Goal: Task Accomplishment & Management: Manage account settings

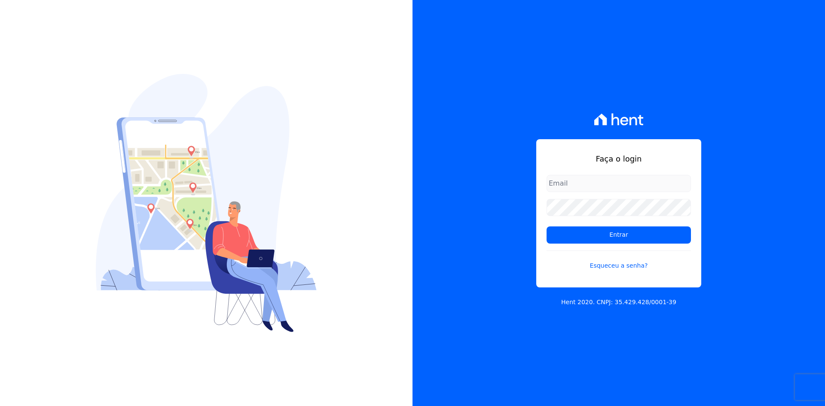
click at [761, 239] on div "Faça o login Entrar Esqueceu a senha? Hent 2020. CNPJ: 35.429.428/0001-39" at bounding box center [619, 203] width 413 height 406
click at [635, 236] on input "Entrar" at bounding box center [619, 234] width 144 height 17
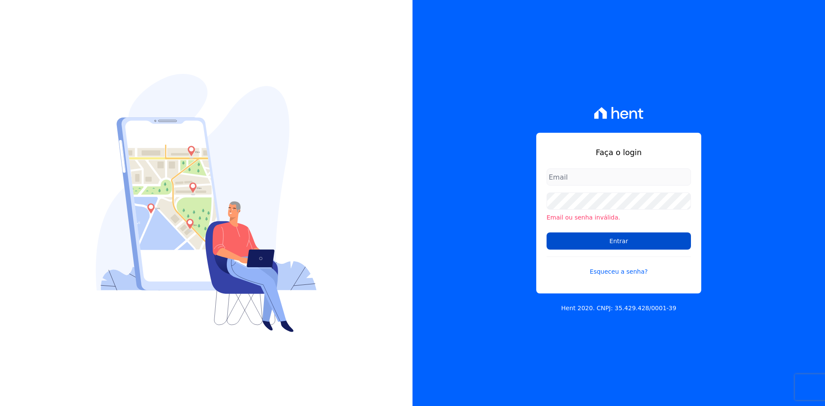
type input "[EMAIL_ADDRESS][DOMAIN_NAME]"
click at [615, 240] on input "Entrar" at bounding box center [619, 240] width 144 height 17
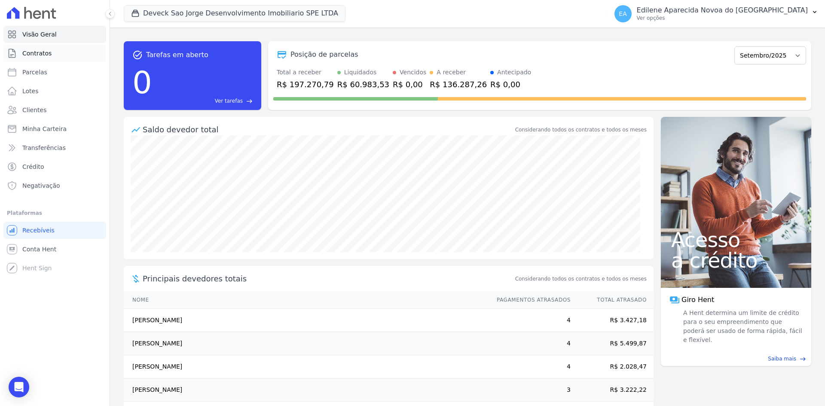
click at [35, 54] on span "Contratos" at bounding box center [36, 53] width 29 height 9
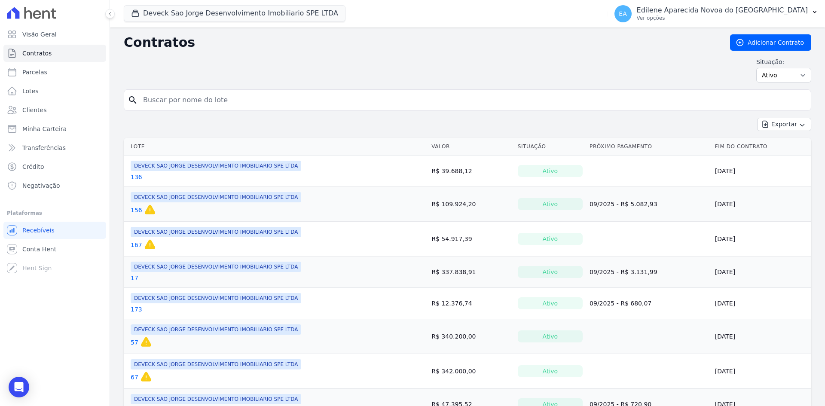
click at [214, 102] on input "search" at bounding box center [473, 100] width 670 height 17
type input "65"
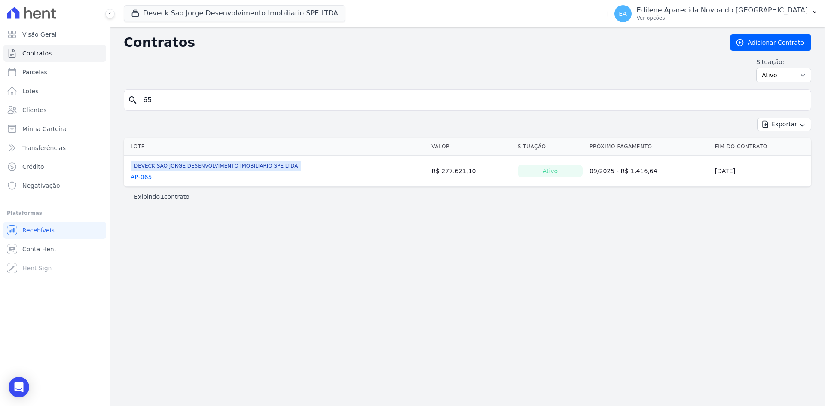
click at [145, 177] on link "AP-065" at bounding box center [141, 177] width 21 height 9
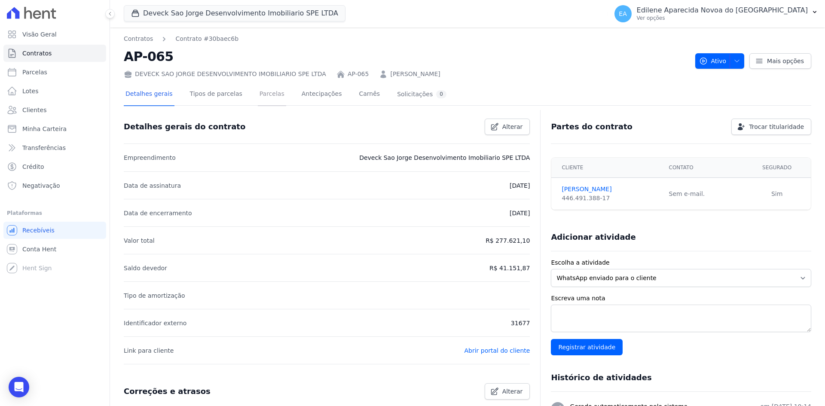
click at [260, 94] on link "Parcelas" at bounding box center [272, 94] width 28 height 23
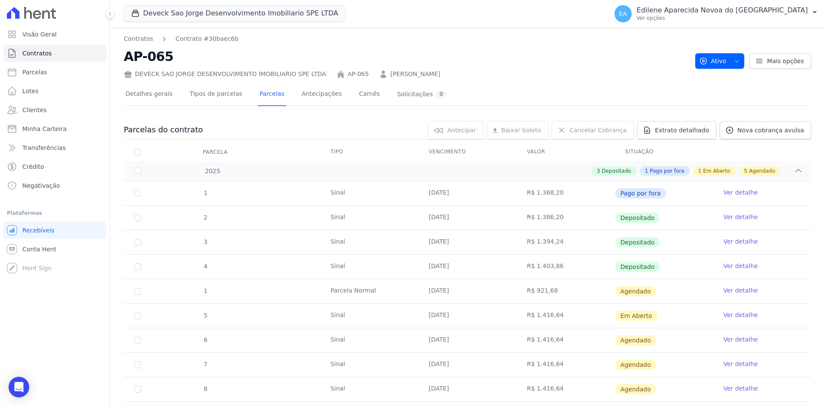
scroll to position [86, 0]
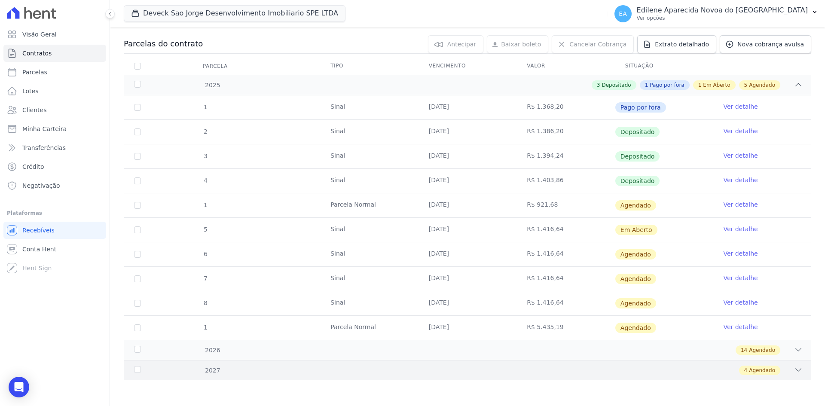
click at [140, 369] on div "2027" at bounding box center [163, 370] width 62 height 9
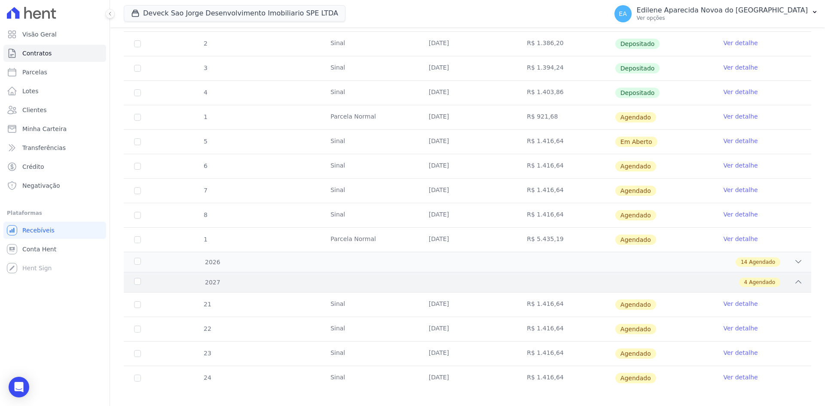
scroll to position [184, 0]
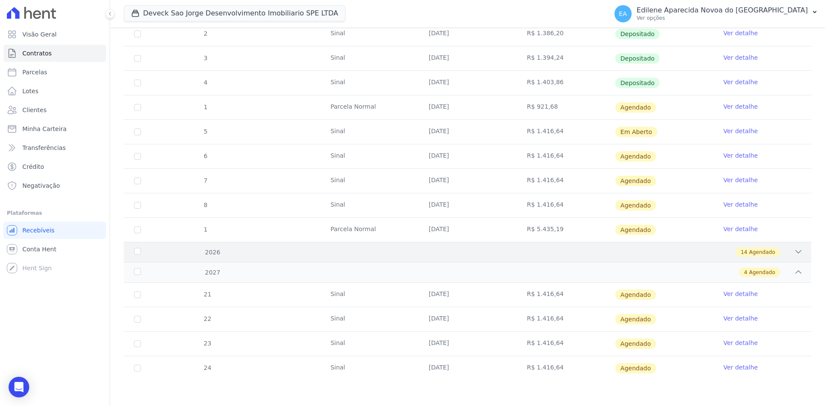
click at [138, 251] on div "2026" at bounding box center [163, 252] width 62 height 9
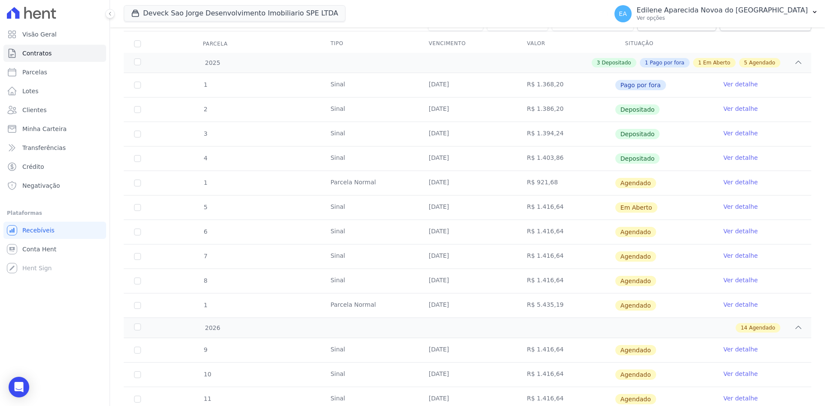
scroll to position [97, 0]
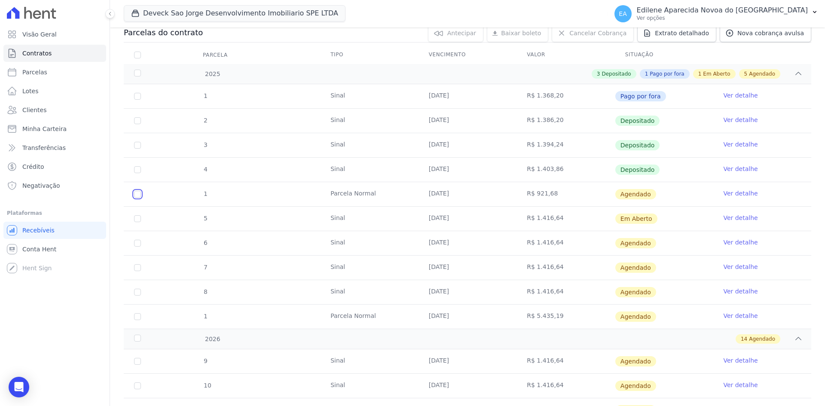
click at [138, 196] on input "checkbox" at bounding box center [137, 194] width 7 height 7
checkbox input "true"
click at [739, 193] on link "Ver detalhe" at bounding box center [740, 193] width 34 height 9
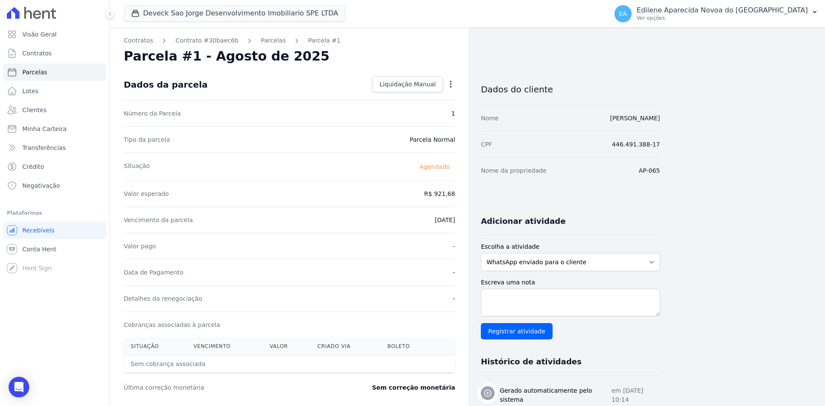
click at [449, 84] on icon "button" at bounding box center [450, 84] width 9 height 9
click at [448, 84] on icon "button" at bounding box center [450, 84] width 9 height 9
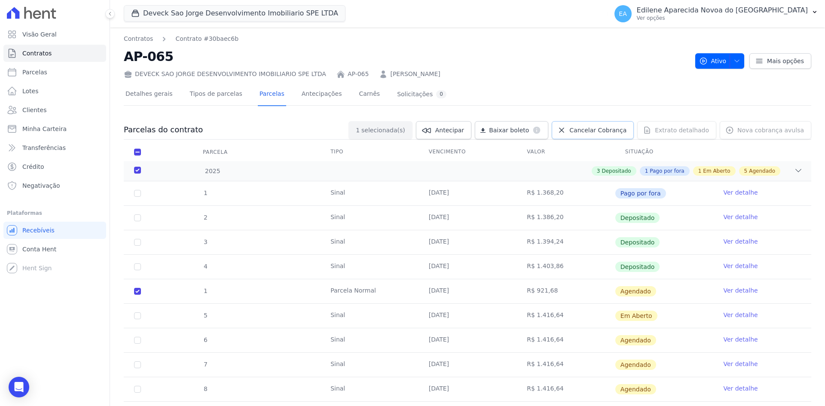
click at [611, 131] on span "Cancelar Cobrança" at bounding box center [597, 130] width 57 height 9
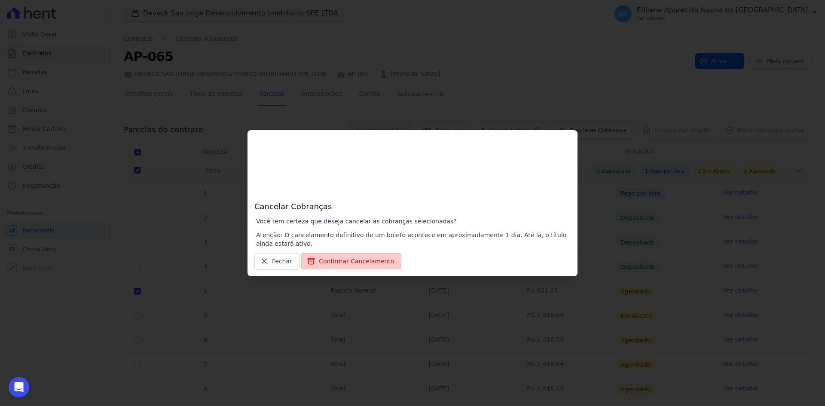
click at [343, 262] on button "Confirmar Cancelamento" at bounding box center [351, 261] width 100 height 16
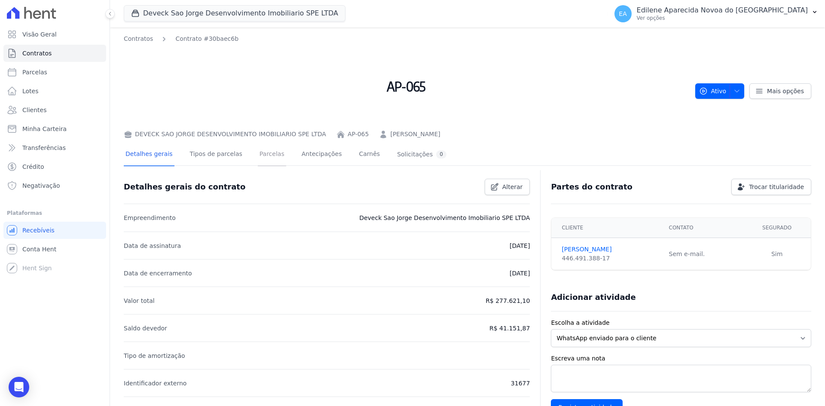
click at [260, 153] on link "Parcelas" at bounding box center [272, 155] width 28 height 23
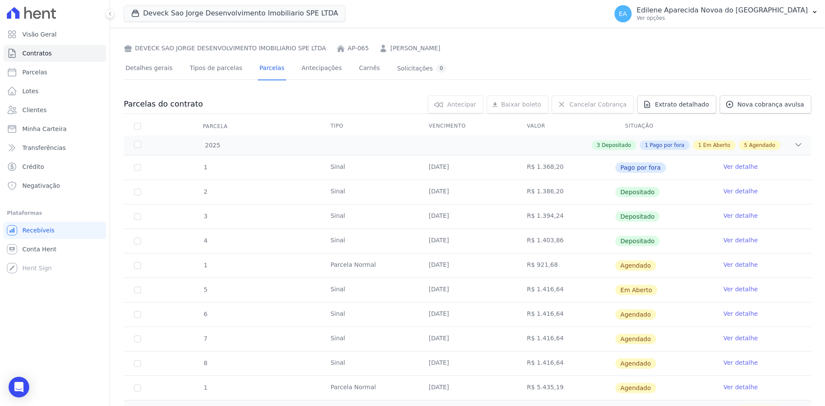
scroll to position [146, 0]
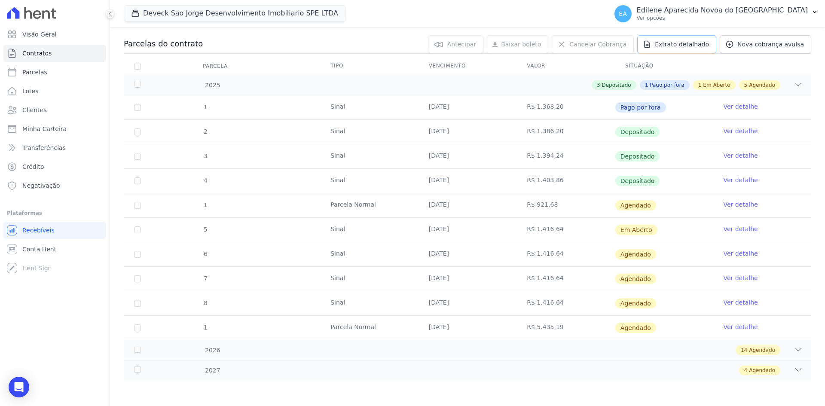
click at [687, 43] on span "Extrato detalhado" at bounding box center [682, 44] width 54 height 9
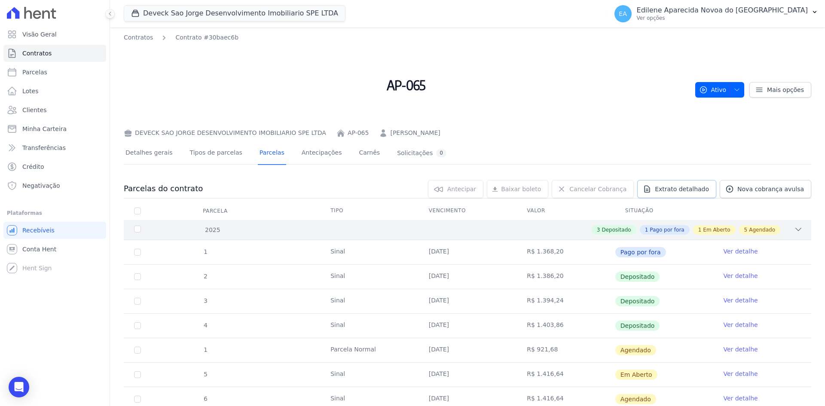
scroll to position [0, 0]
click at [684, 192] on span "Extrato detalhado" at bounding box center [682, 190] width 54 height 9
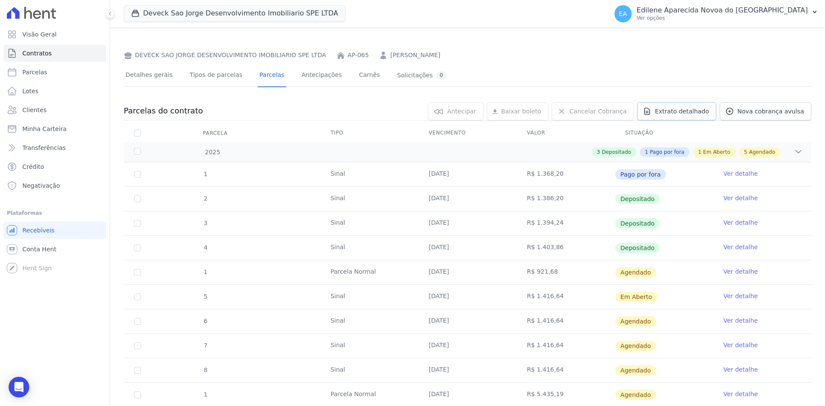
scroll to position [146, 0]
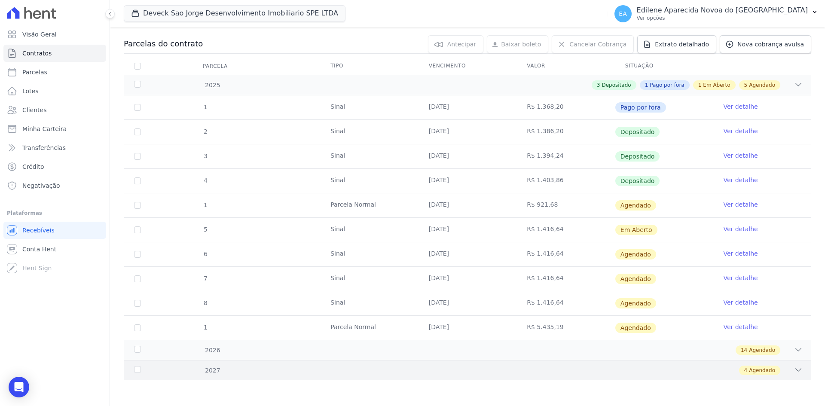
drag, startPoint x: 138, startPoint y: 347, endPoint x: 136, endPoint y: 373, distance: 25.8
click at [138, 348] on div "2026" at bounding box center [163, 350] width 62 height 9
click at [136, 373] on div "2027" at bounding box center [163, 370] width 62 height 9
click at [138, 348] on div "2026" at bounding box center [163, 350] width 62 height 9
click at [227, 141] on tr "2 Sinal 10/06/2025 R$ 1.386,20 Depositado Ver detalhe" at bounding box center [468, 131] width 688 height 24
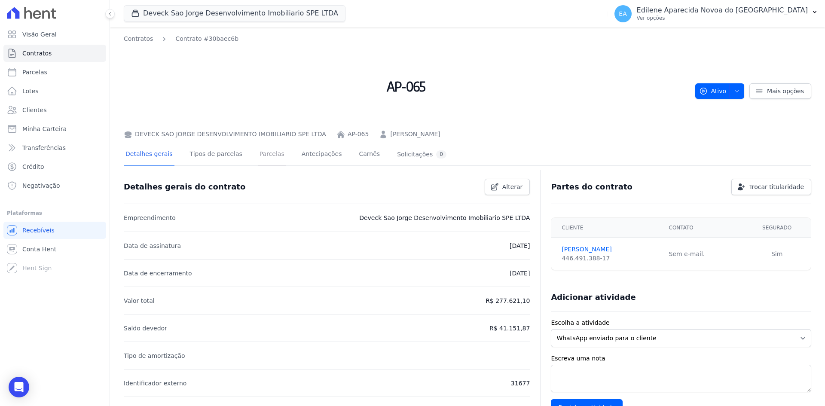
click at [260, 155] on link "Parcelas" at bounding box center [272, 155] width 28 height 23
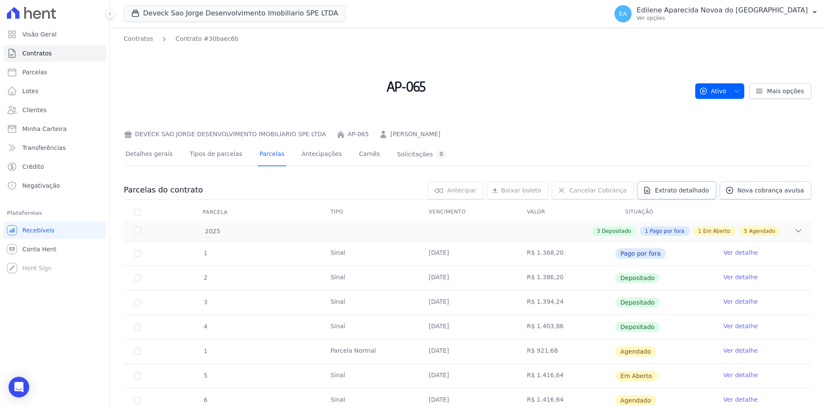
click at [687, 192] on span "Extrato detalhado" at bounding box center [682, 190] width 54 height 9
click at [397, 152] on div "Solicitações 0" at bounding box center [421, 154] width 49 height 8
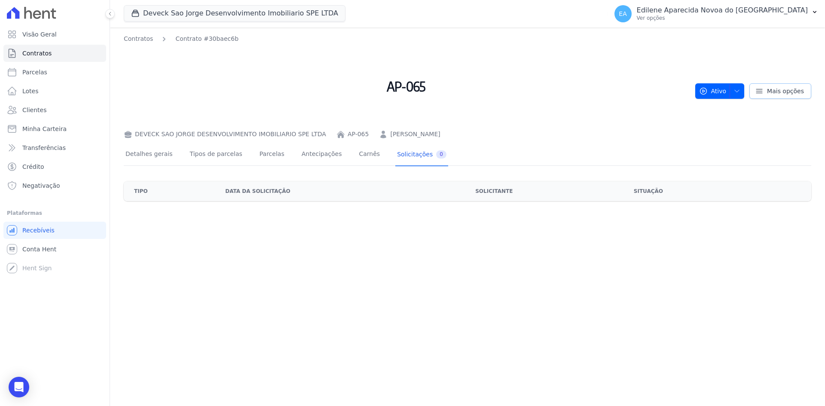
click at [762, 91] on icon at bounding box center [759, 91] width 6 height 4
click at [761, 91] on icon at bounding box center [759, 91] width 6 height 4
click at [798, 94] on span "Mais opções" at bounding box center [785, 91] width 37 height 9
click at [793, 89] on span "Mais opções" at bounding box center [785, 91] width 37 height 9
click at [715, 89] on span "Ativo" at bounding box center [713, 90] width 28 height 15
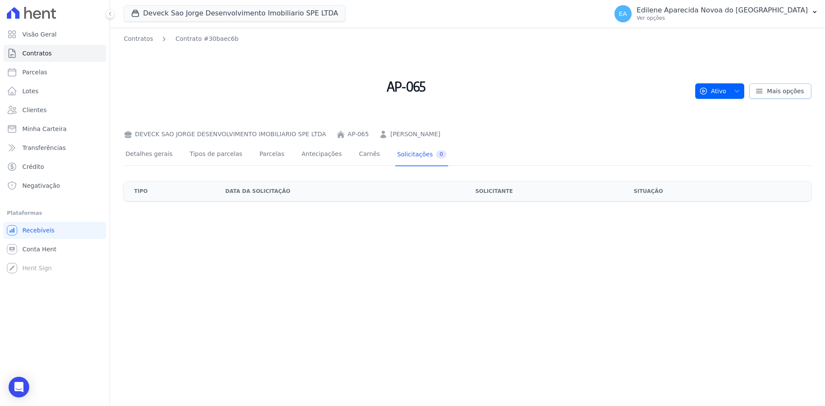
click at [780, 91] on span "Mais opções" at bounding box center [785, 91] width 37 height 9
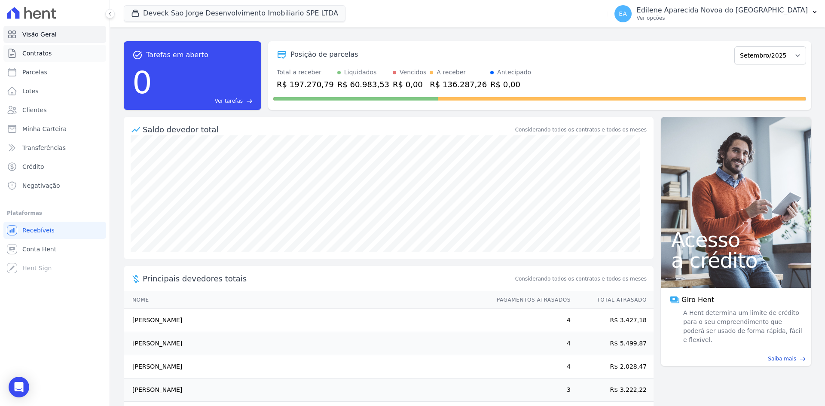
click at [28, 55] on span "Contratos" at bounding box center [36, 53] width 29 height 9
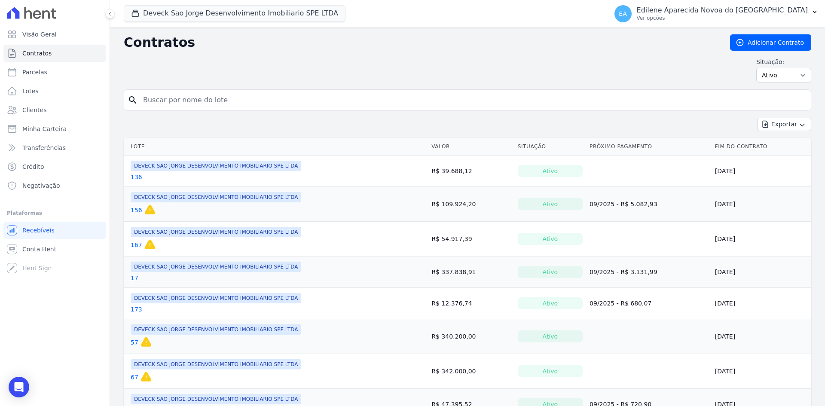
click at [183, 145] on th "Lote" at bounding box center [276, 147] width 304 height 18
click at [196, 98] on input "search" at bounding box center [473, 100] width 670 height 17
type input "65"
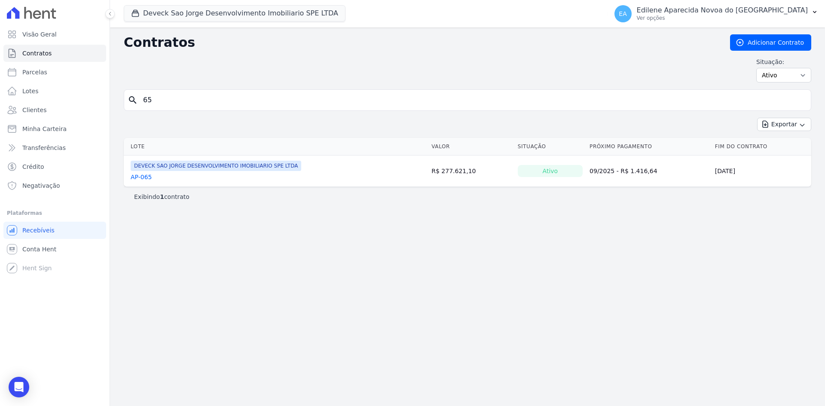
click at [148, 175] on link "AP-065" at bounding box center [141, 177] width 21 height 9
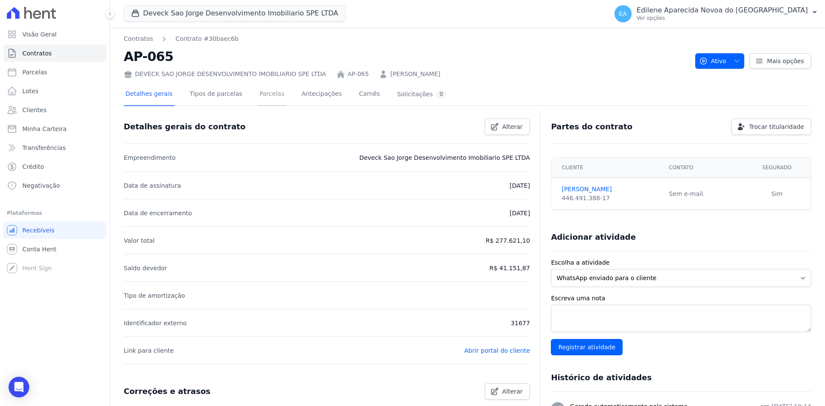
click at [262, 92] on link "Parcelas" at bounding box center [272, 94] width 28 height 23
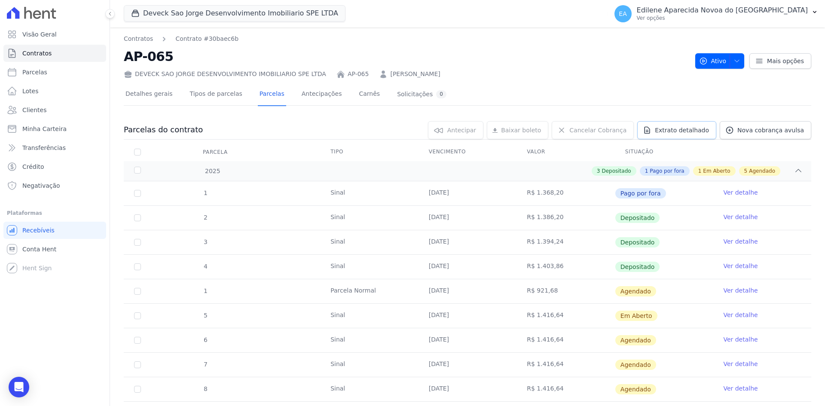
click at [686, 130] on span "Extrato detalhado" at bounding box center [682, 130] width 54 height 9
click at [787, 146] on span "Exportar XLSX" at bounding box center [795, 144] width 49 height 9
click at [44, 229] on span "Recebíveis" at bounding box center [38, 230] width 32 height 9
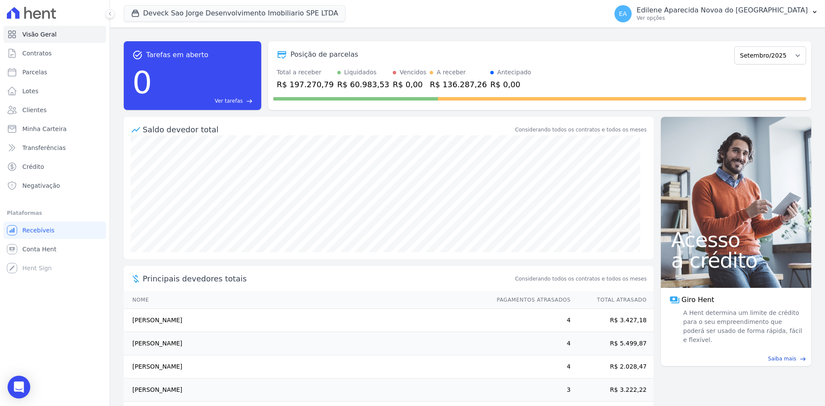
click at [19, 391] on icon "Open Intercom Messenger" at bounding box center [18, 387] width 11 height 11
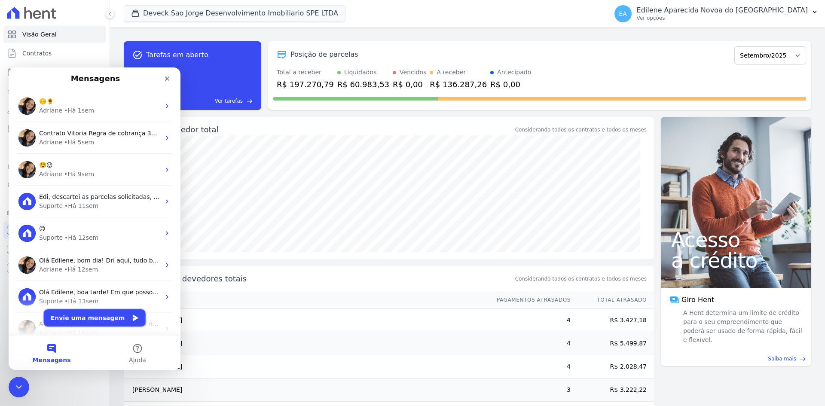
click at [101, 315] on button "Envie uma mensagem" at bounding box center [95, 317] width 102 height 17
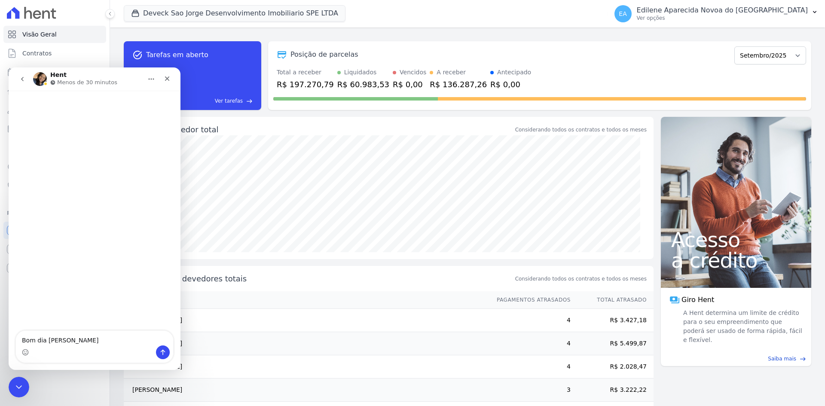
type textarea "Bom dia Adriane"
type textarea "tudo bem"
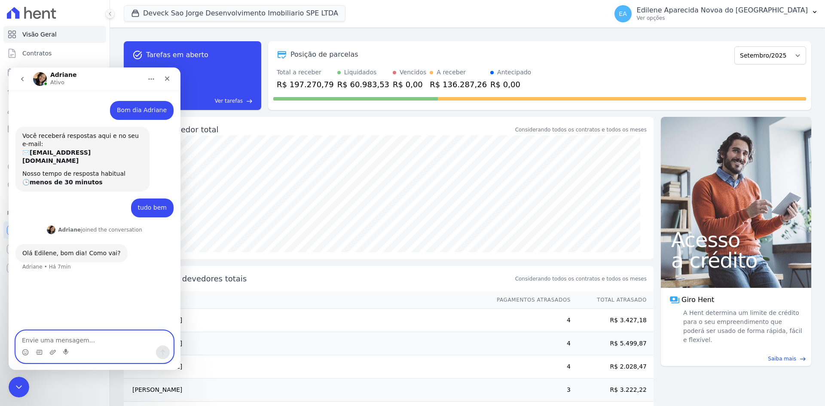
click at [55, 334] on textarea "Envie uma mensagem..." at bounding box center [94, 338] width 157 height 15
type textarea "tudo bem e vc"
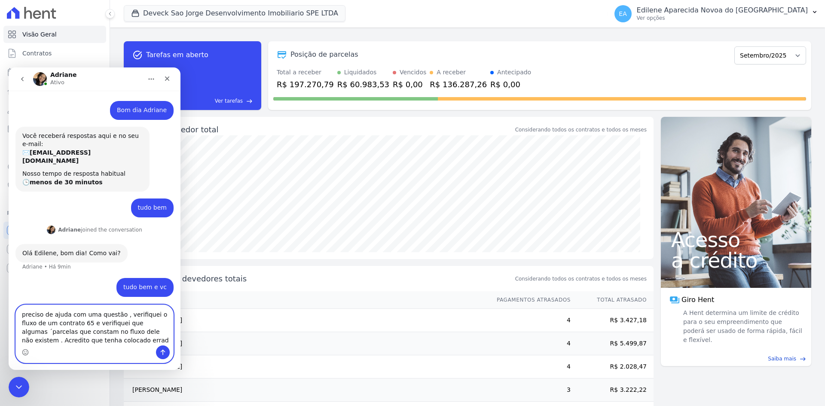
type textarea "preciso de ajuda com uma questão , verifiquei o fluxo de um contrato 65 e verif…"
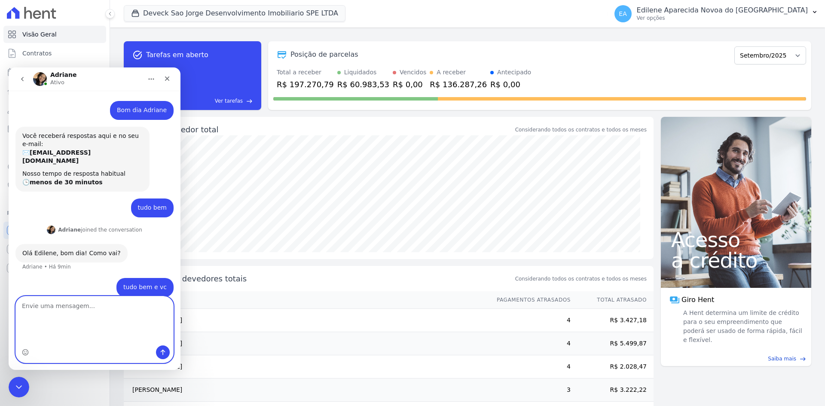
scroll to position [20, 0]
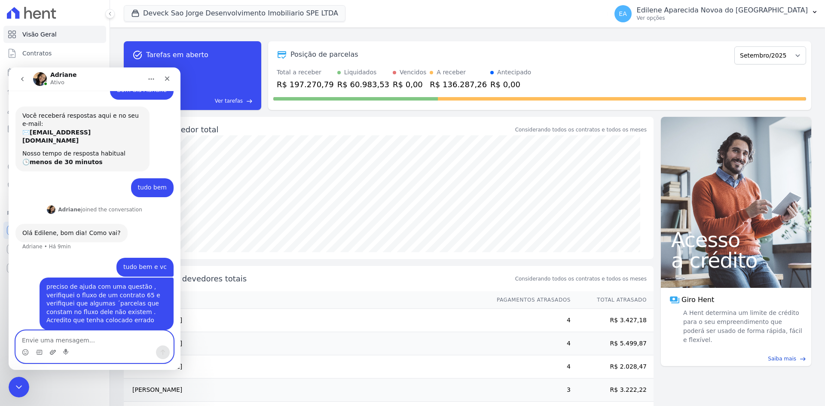
click at [52, 353] on icon "Upload do anexo" at bounding box center [52, 352] width 7 height 7
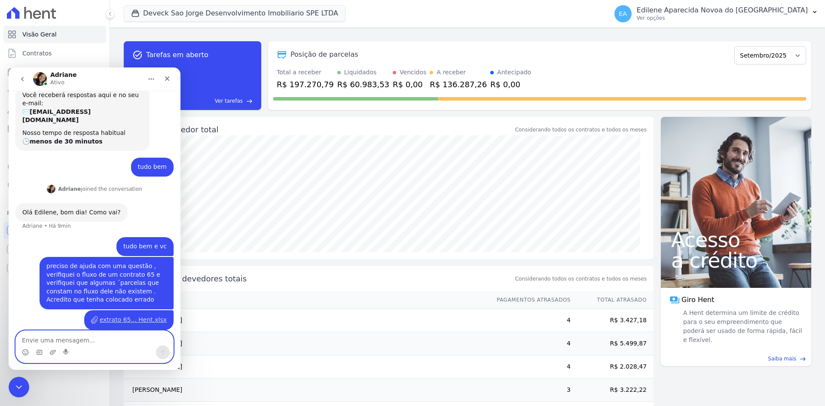
scroll to position [49, 0]
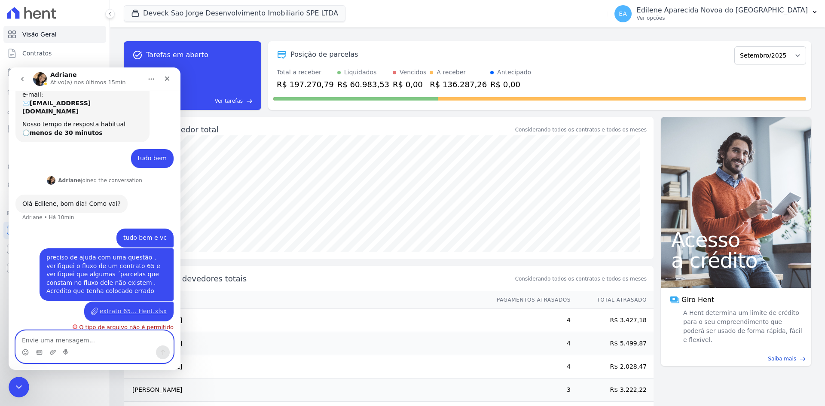
click at [58, 341] on textarea "Envie uma mensagem..." at bounding box center [94, 338] width 157 height 15
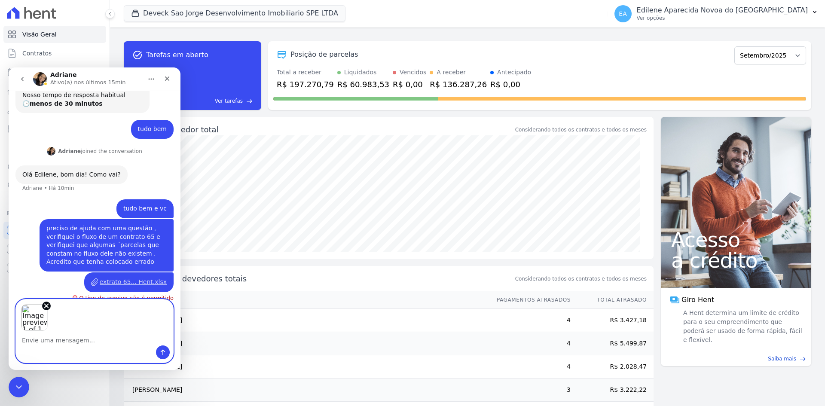
scroll to position [81, 0]
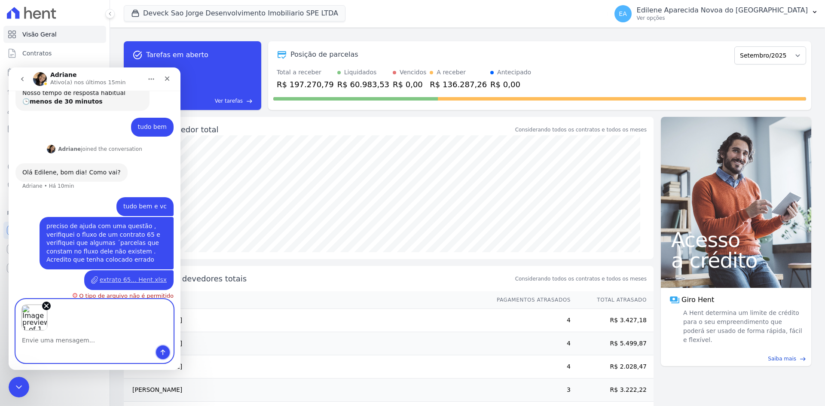
click at [159, 352] on button "Enviar uma mensagem" at bounding box center [163, 353] width 14 height 14
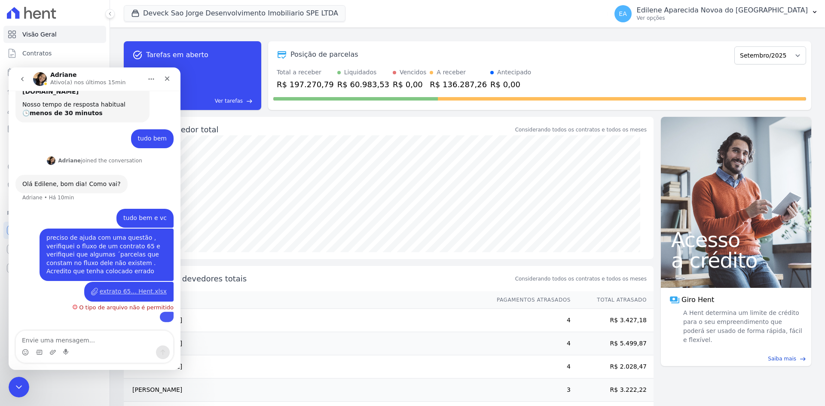
scroll to position [176, 0]
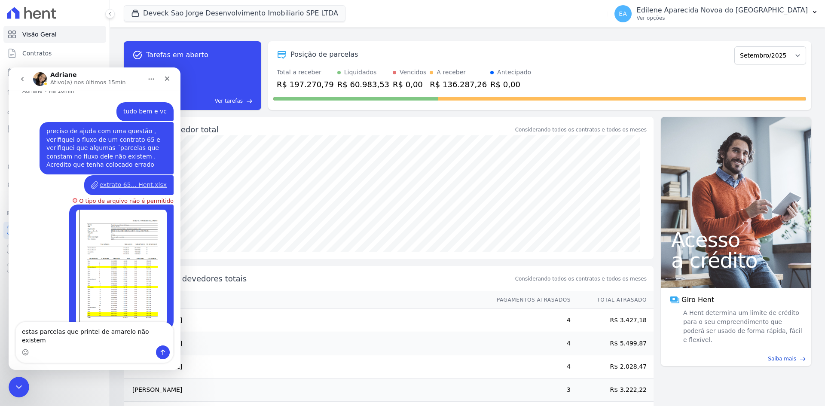
type textarea "estas parcelas que printei de amarelo não existem"
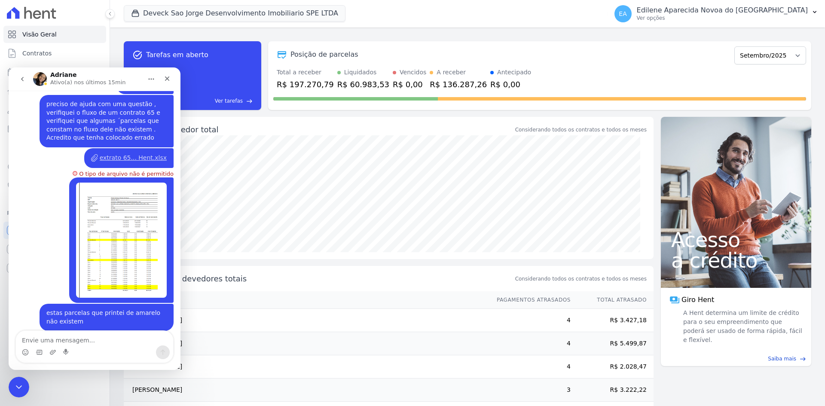
scroll to position [204, 0]
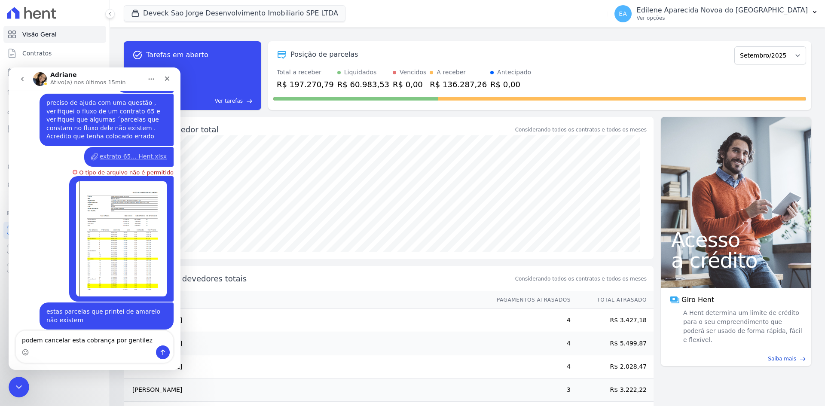
type textarea "podem cancelar esta cobrança por gentileza"
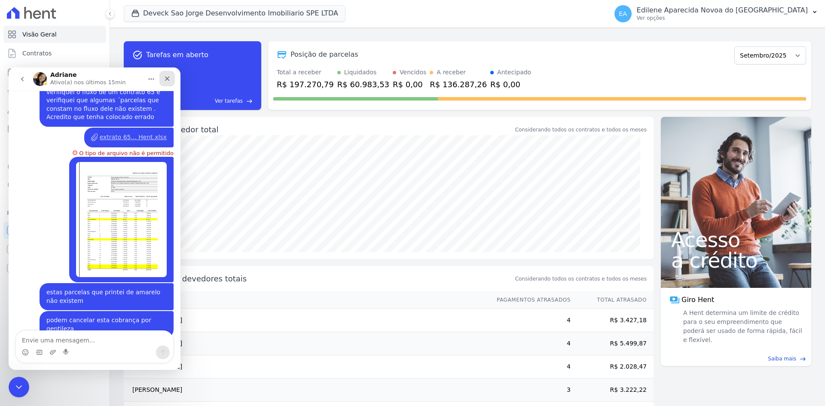
click at [169, 75] on icon "Fechar" at bounding box center [167, 78] width 7 height 7
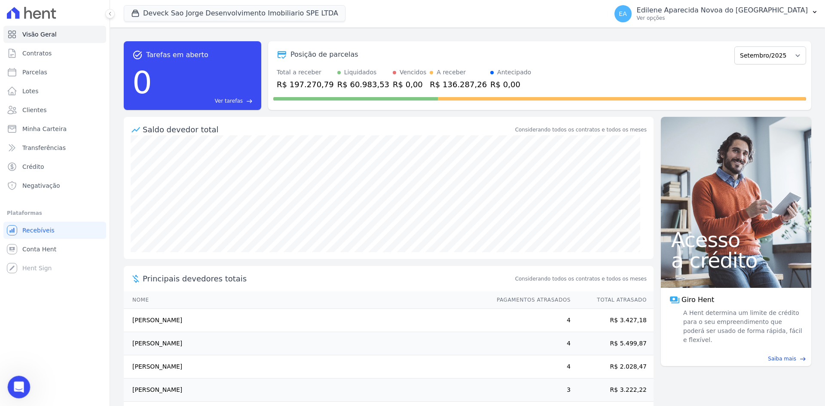
click at [15, 385] on icon "Abertura do Messenger da Intercom" at bounding box center [18, 386] width 14 height 14
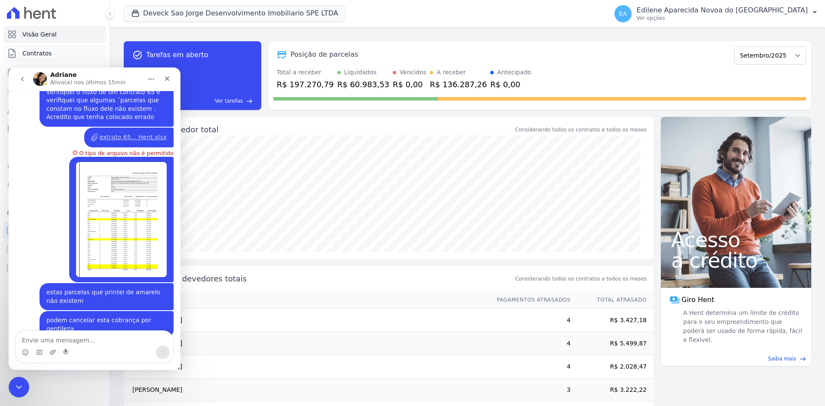
click at [51, 53] on link "Contratos" at bounding box center [54, 53] width 103 height 17
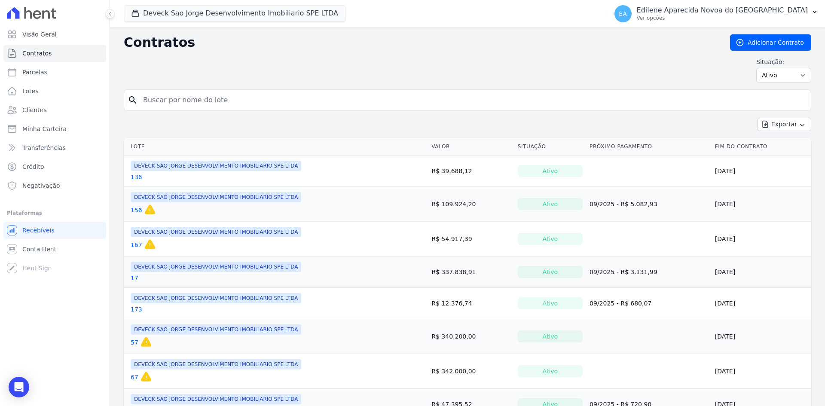
click at [241, 102] on input "search" at bounding box center [473, 100] width 670 height 17
type input "65"
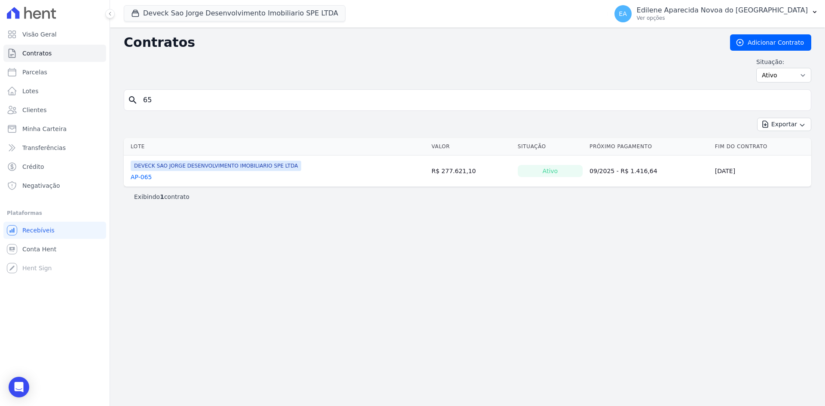
click at [147, 180] on link "AP-065" at bounding box center [141, 177] width 21 height 9
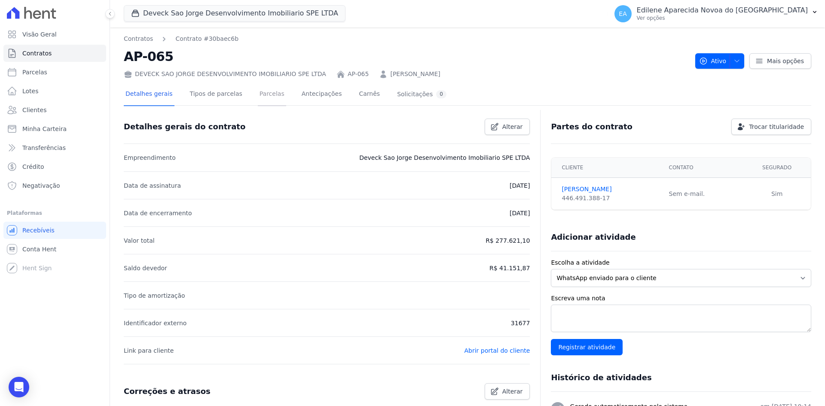
click at [258, 93] on link "Parcelas" at bounding box center [272, 94] width 28 height 23
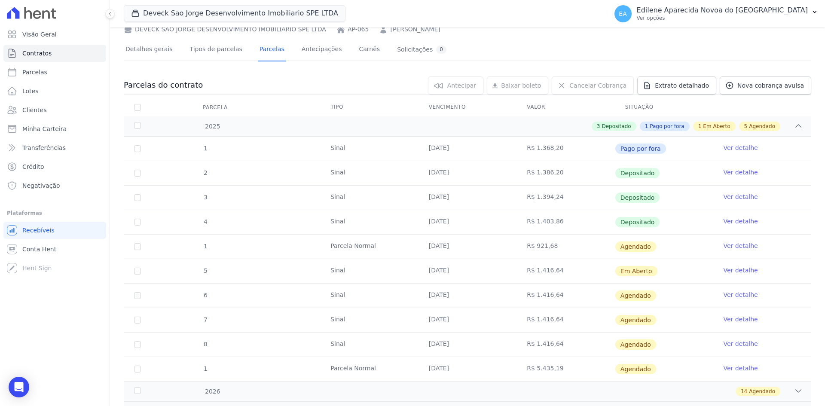
scroll to position [86, 0]
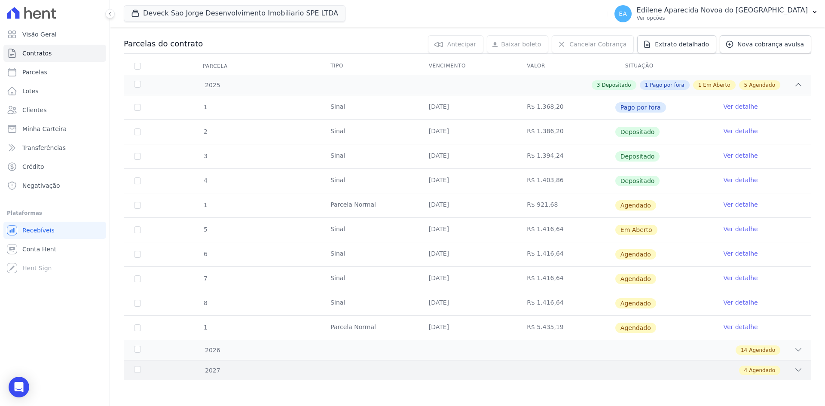
click at [137, 370] on div "2027" at bounding box center [163, 370] width 62 height 9
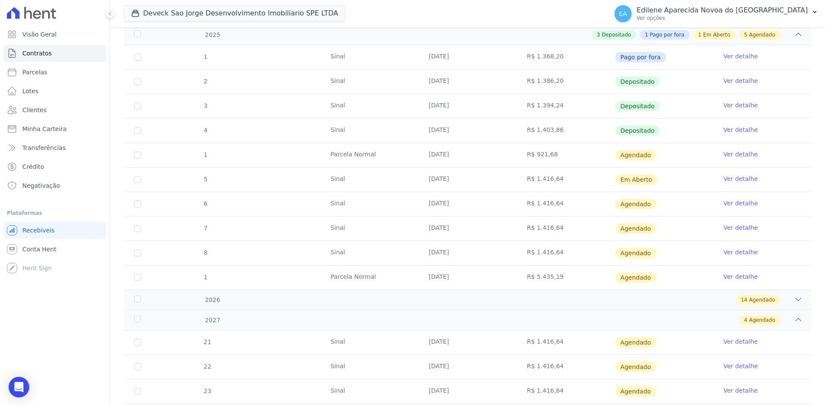
scroll to position [184, 0]
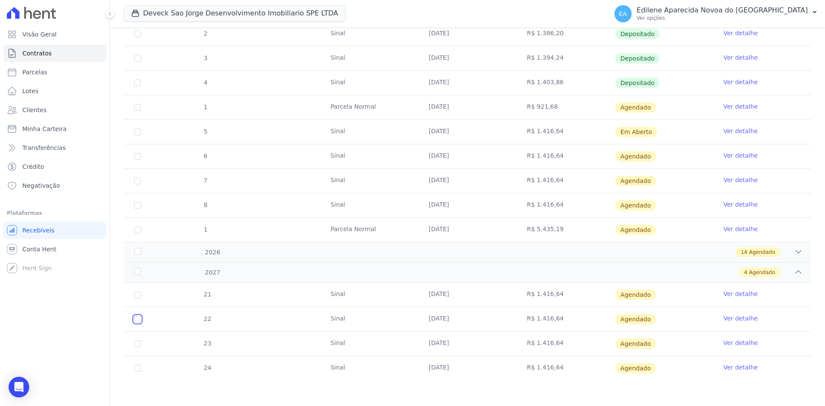
drag, startPoint x: 134, startPoint y: 320, endPoint x: 152, endPoint y: 325, distance: 18.9
click at [135, 298] on input "checkbox" at bounding box center [137, 294] width 7 height 7
checkbox input "true"
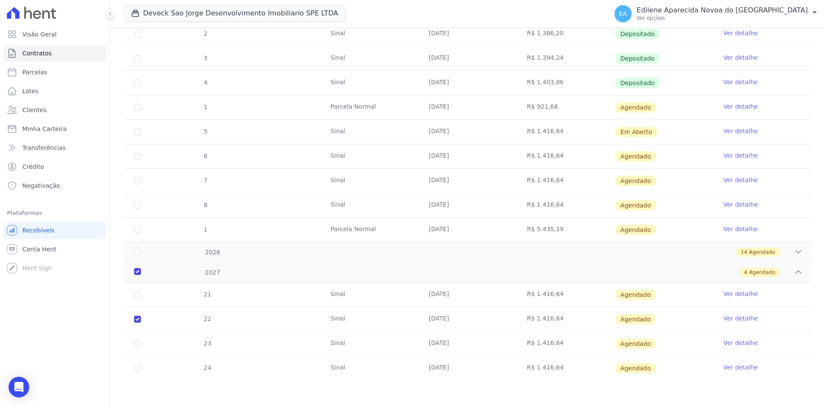
click at [734, 318] on link "Ver detalhe" at bounding box center [740, 318] width 34 height 9
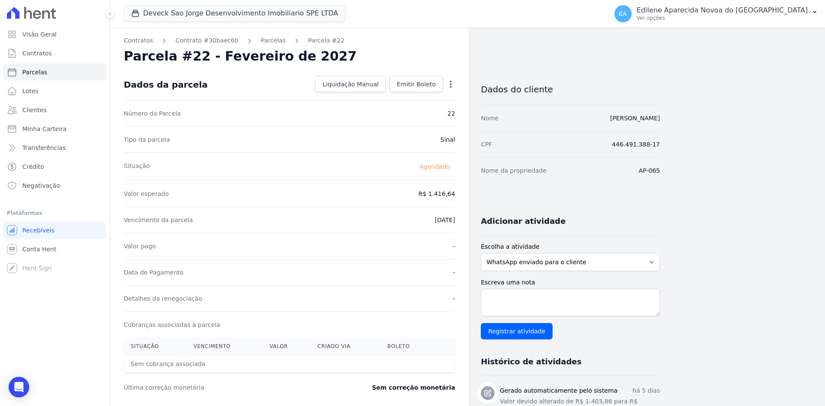
click at [450, 81] on icon "button" at bounding box center [450, 84] width 9 height 9
click at [403, 112] on link "Antecipar" at bounding box center [414, 111] width 76 height 15
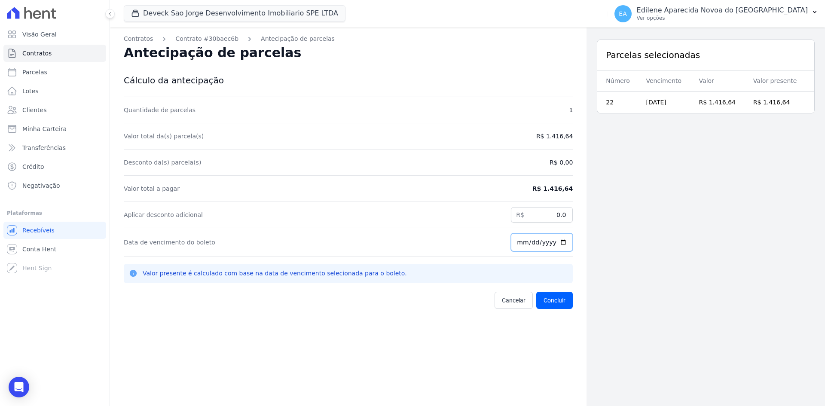
click at [548, 242] on input "[DATE]" at bounding box center [542, 242] width 62 height 18
type input "[DATE]"
click at [550, 300] on button "Concluir" at bounding box center [554, 300] width 37 height 17
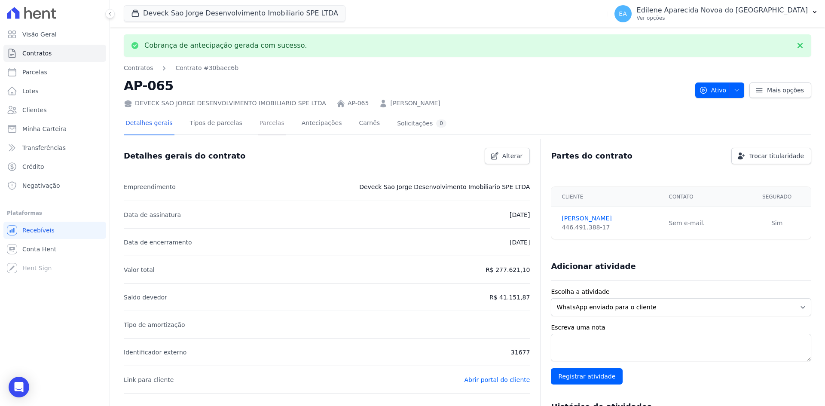
click at [258, 119] on link "Parcelas" at bounding box center [272, 124] width 28 height 23
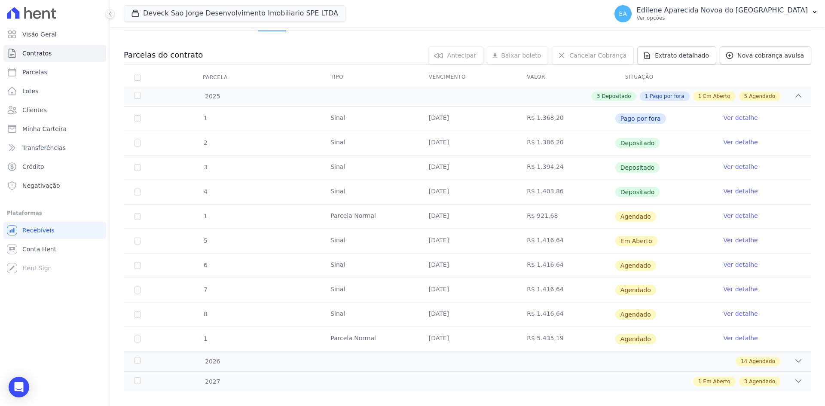
scroll to position [86, 0]
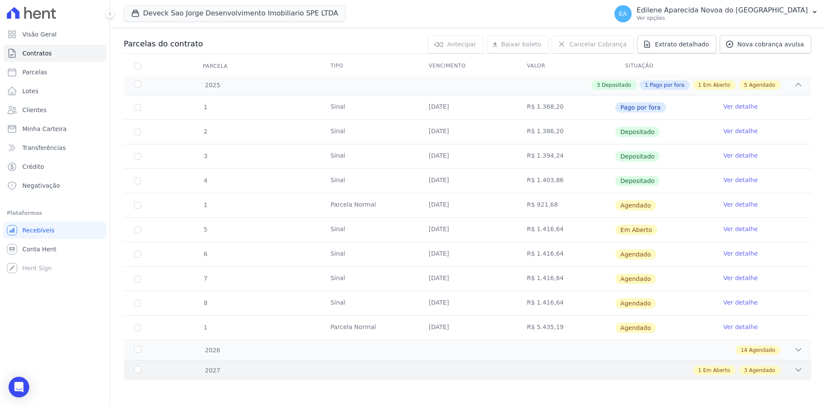
click at [138, 370] on div "2027" at bounding box center [163, 370] width 62 height 9
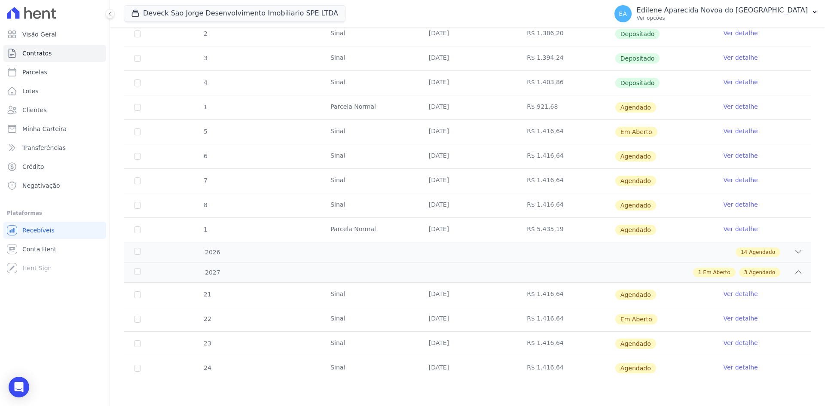
click at [741, 319] on link "Ver detalhe" at bounding box center [740, 318] width 34 height 9
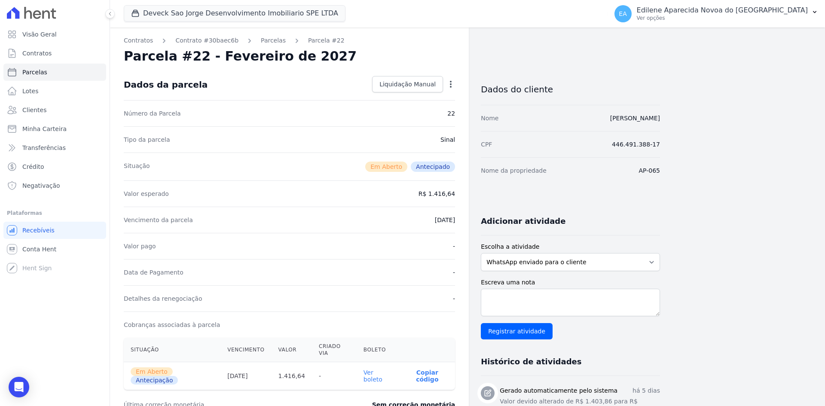
click at [379, 369] on link "Ver boleto" at bounding box center [373, 376] width 19 height 14
